Goal: Navigation & Orientation: Understand site structure

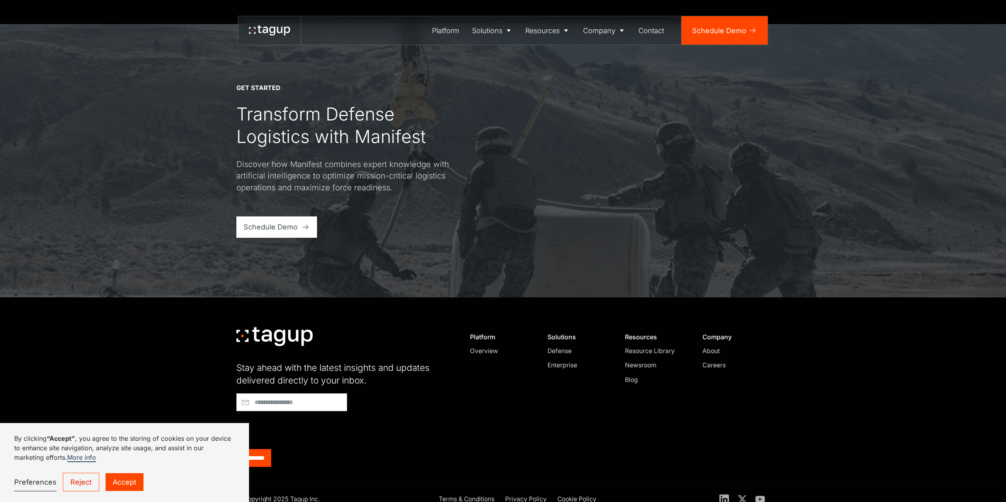
scroll to position [3375, 0]
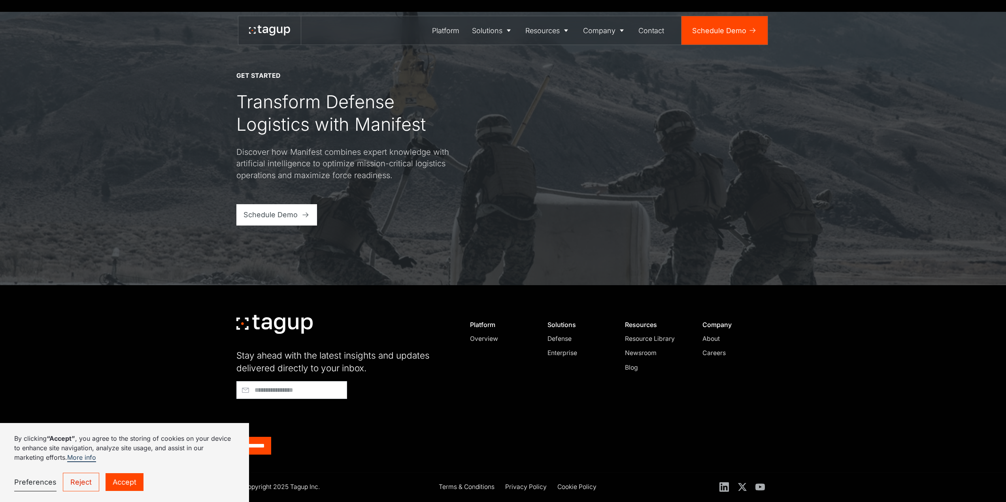
click at [81, 483] on link "Reject" at bounding box center [81, 482] width 36 height 19
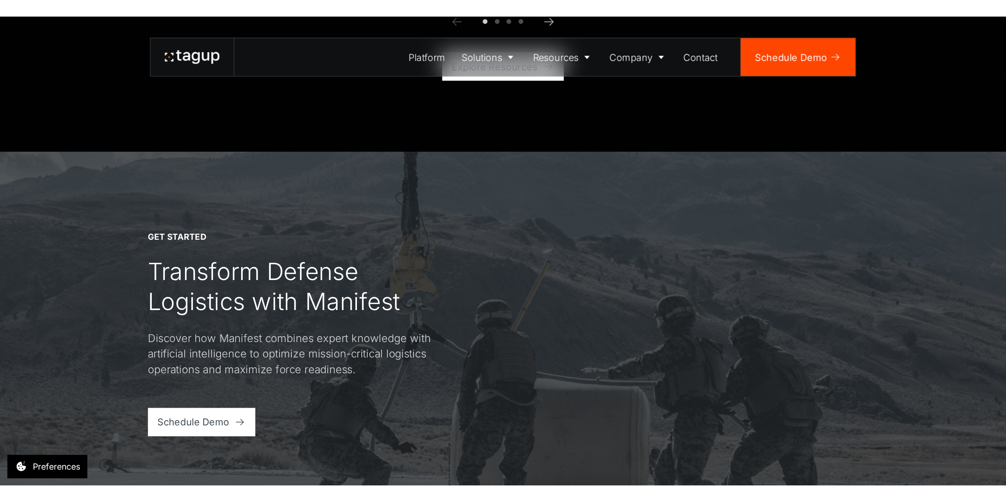
scroll to position [3297, 0]
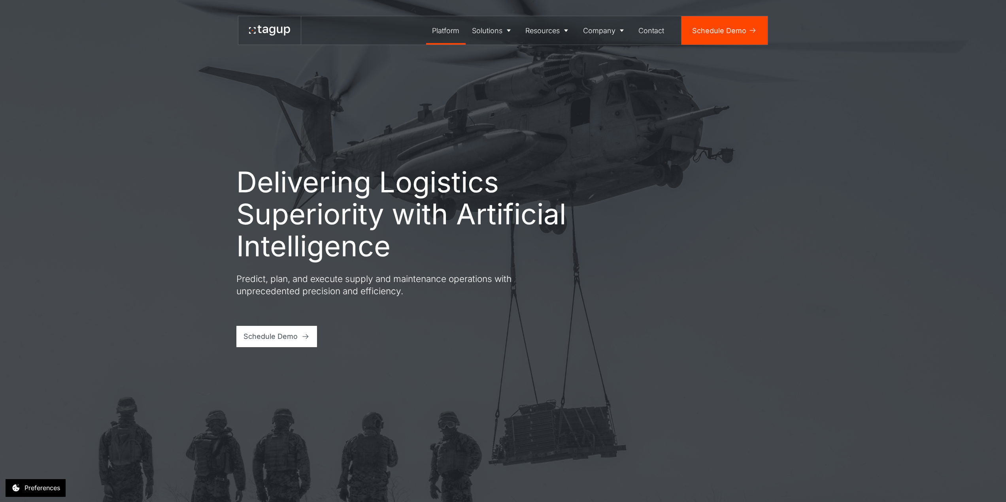
click at [447, 30] on div "Platform" at bounding box center [445, 30] width 27 height 11
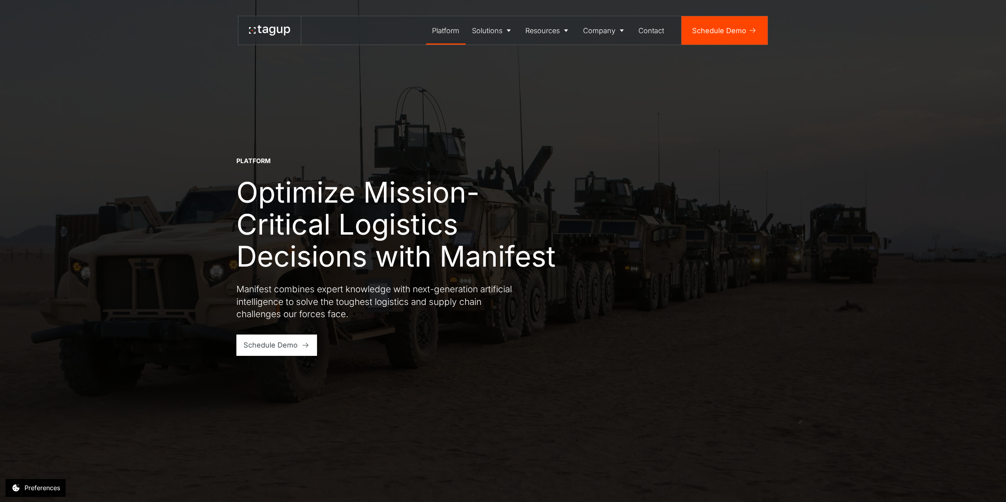
click at [495, 30] on div "Solutions" at bounding box center [487, 30] width 30 height 11
click at [151, 169] on div "Platform Optimize Mission-Critical Logistics Decisions with Manifest Manifest c…" at bounding box center [503, 251] width 970 height 502
